Goal: Task Accomplishment & Management: Use online tool/utility

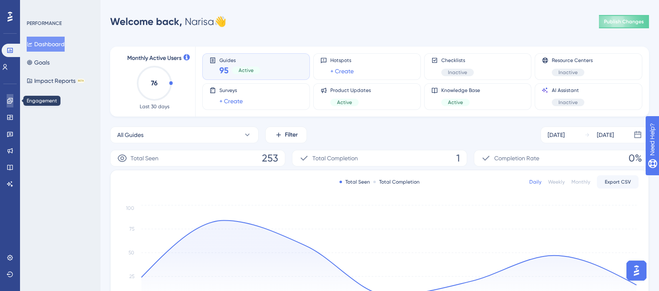
click at [9, 99] on icon at bounding box center [9, 100] width 5 height 5
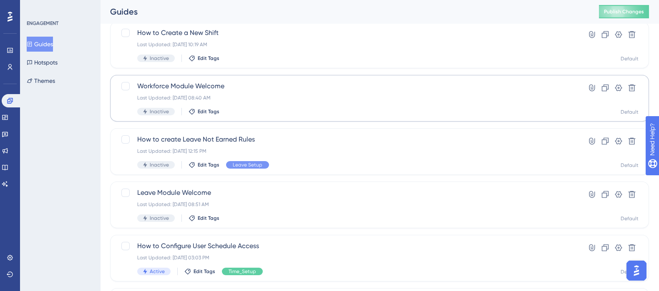
scroll to position [111, 0]
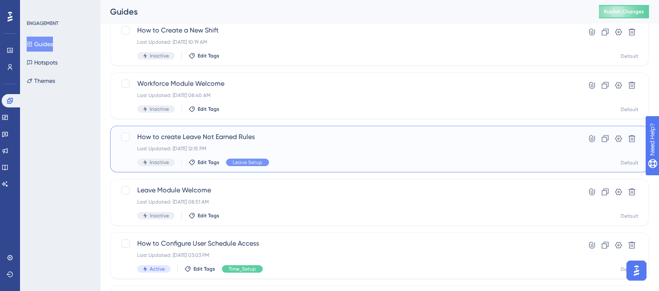
click at [218, 137] on span "How to create Leave Not Earned Rules" at bounding box center [346, 137] width 418 height 10
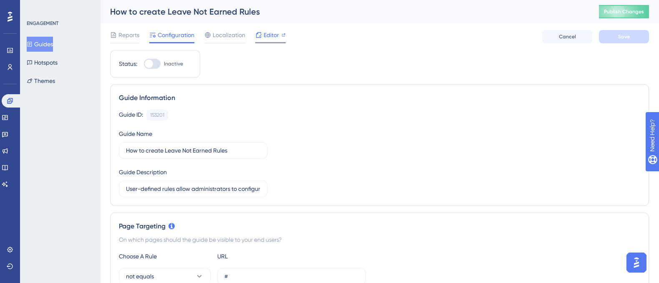
click at [265, 36] on span "Editor" at bounding box center [270, 35] width 15 height 10
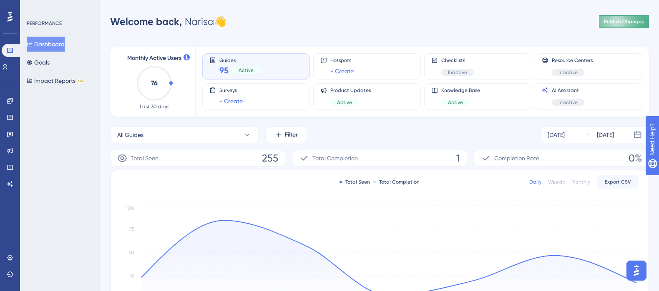
click at [616, 23] on span "Publish Changes" at bounding box center [624, 21] width 40 height 7
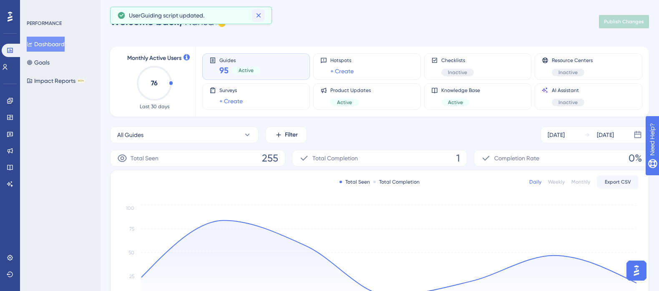
click at [257, 15] on icon at bounding box center [258, 15] width 8 height 8
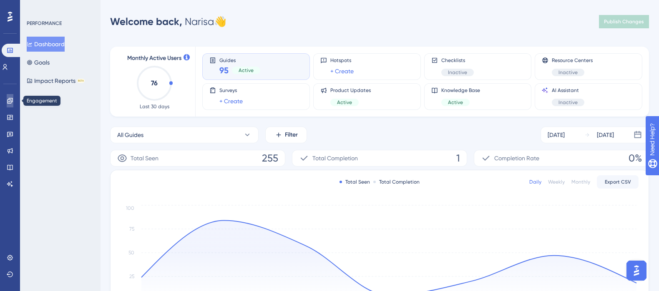
click at [9, 99] on icon at bounding box center [9, 100] width 5 height 5
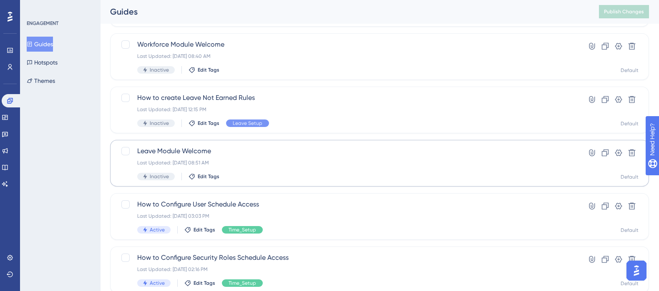
scroll to position [111, 0]
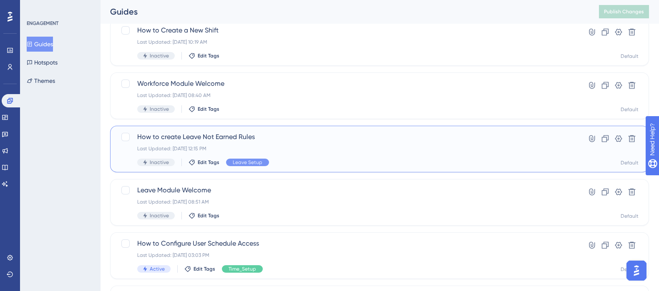
click at [221, 135] on span "How to create Leave Not Earned Rules" at bounding box center [346, 137] width 418 height 10
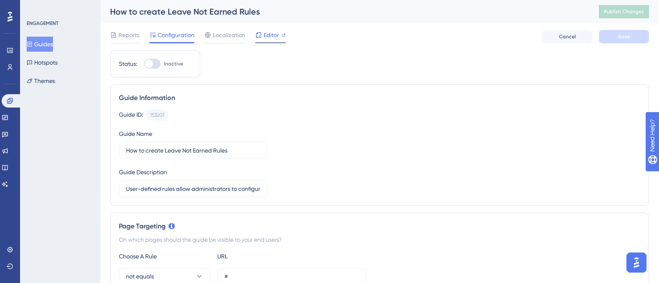
click at [271, 33] on span "Editor" at bounding box center [270, 35] width 15 height 10
